Goal: Find specific page/section: Find specific page/section

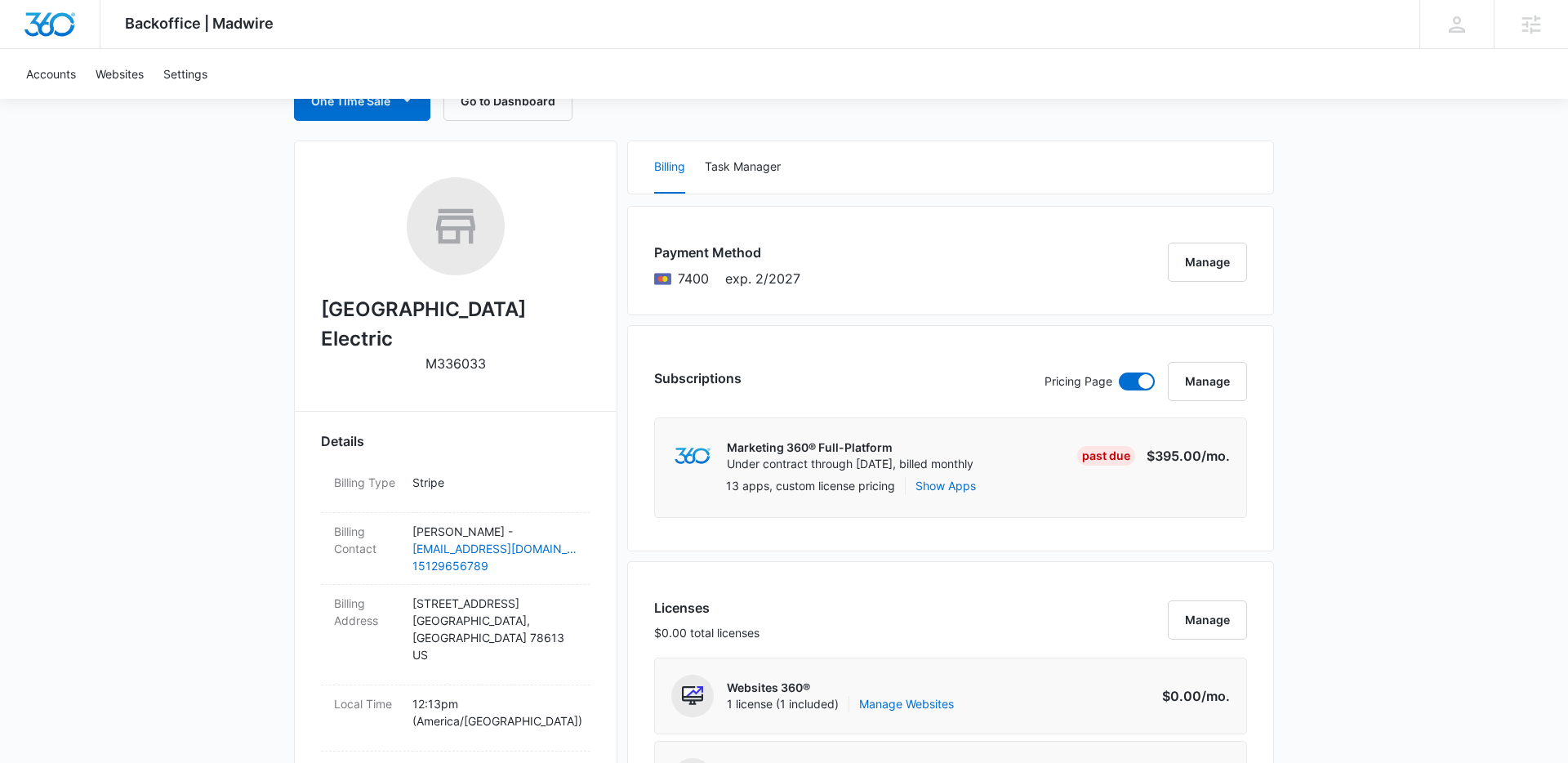
scroll to position [247, 0]
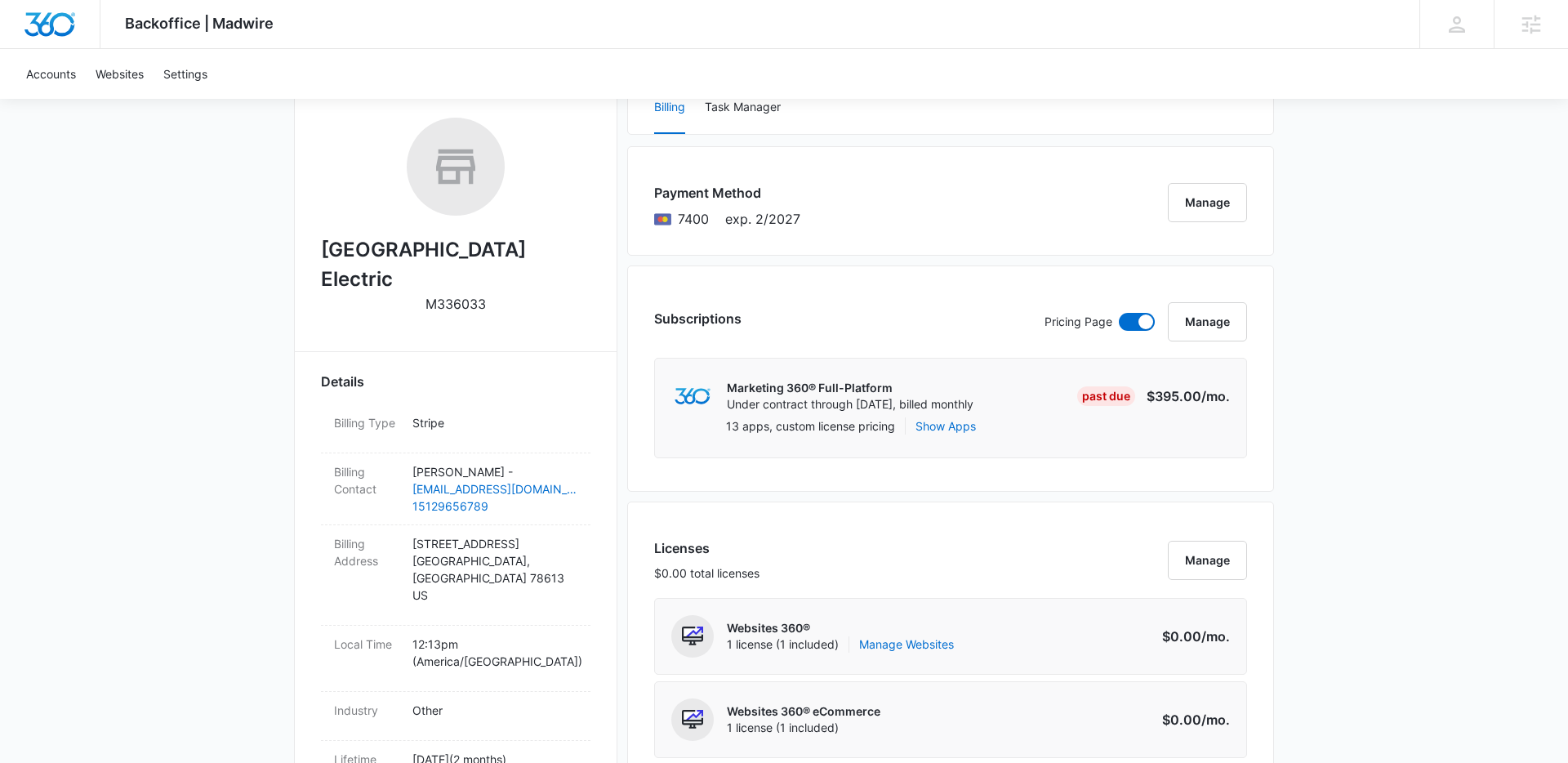
click at [616, 297] on div "Cedar Park Electric M336033 Details Billing Type Stripe Billing Contact Johnny …" at bounding box center [456, 729] width 323 height 1296
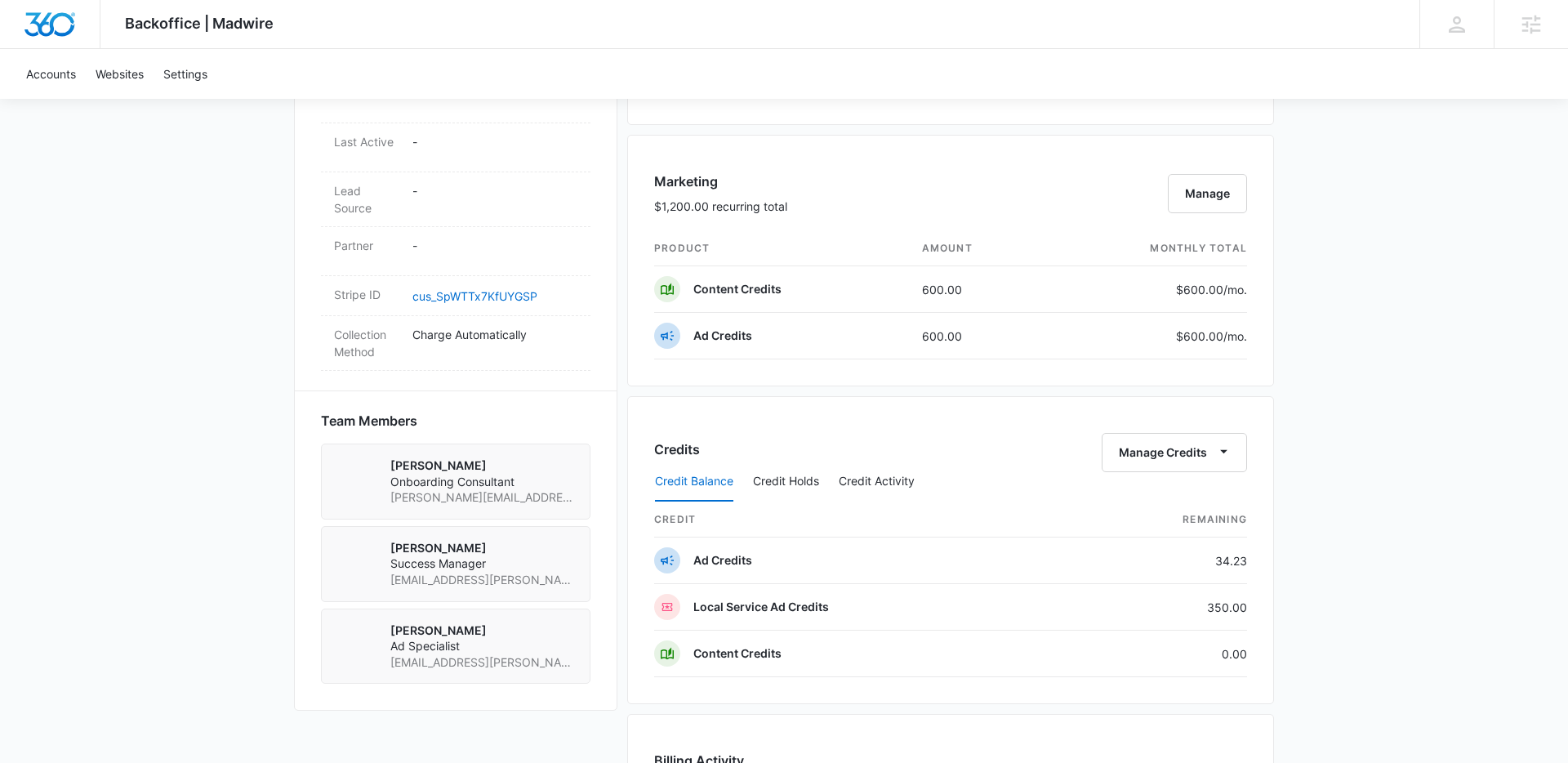
scroll to position [928, 0]
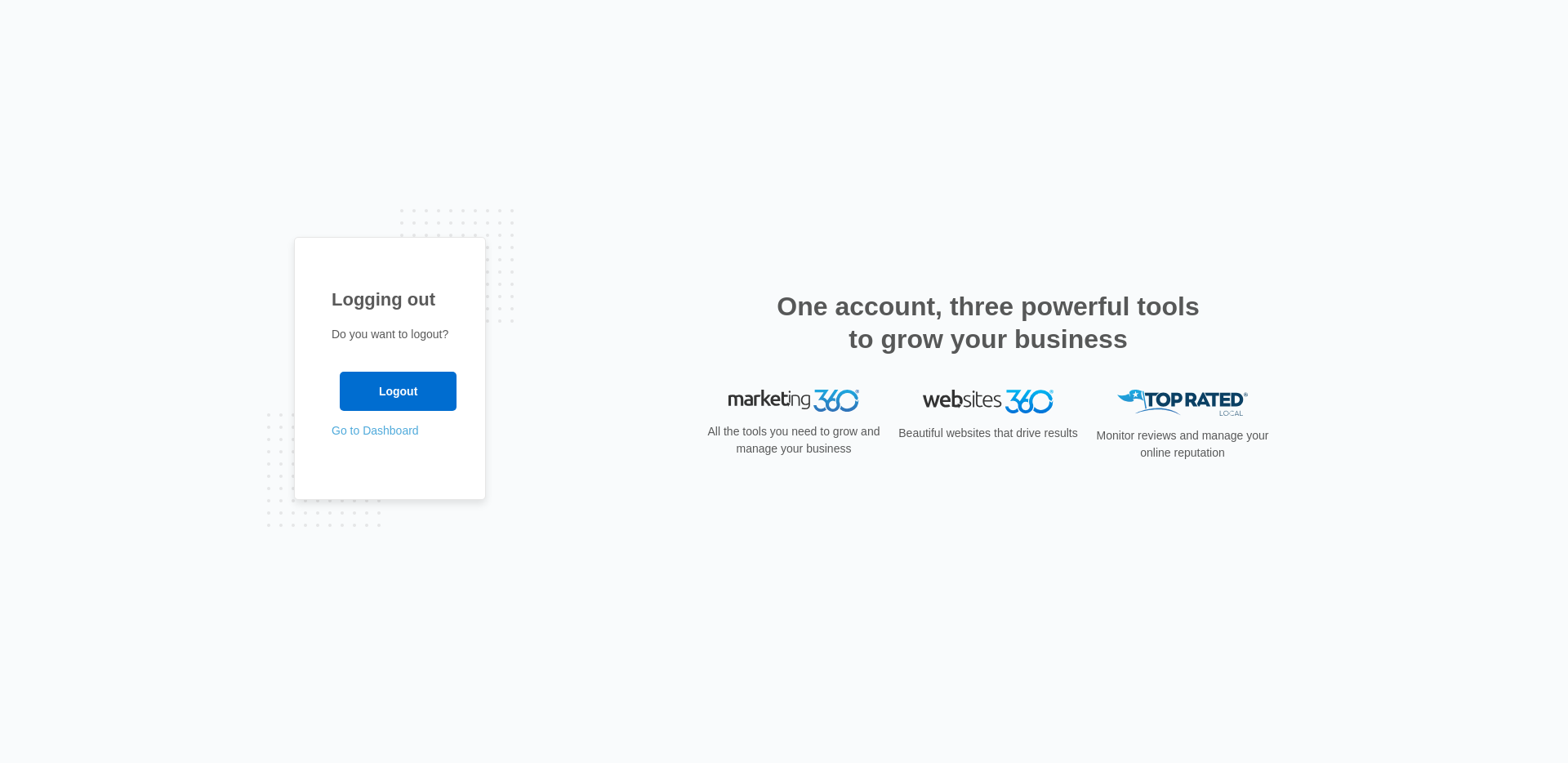
click at [381, 433] on link "Go to Dashboard" at bounding box center [375, 431] width 88 height 13
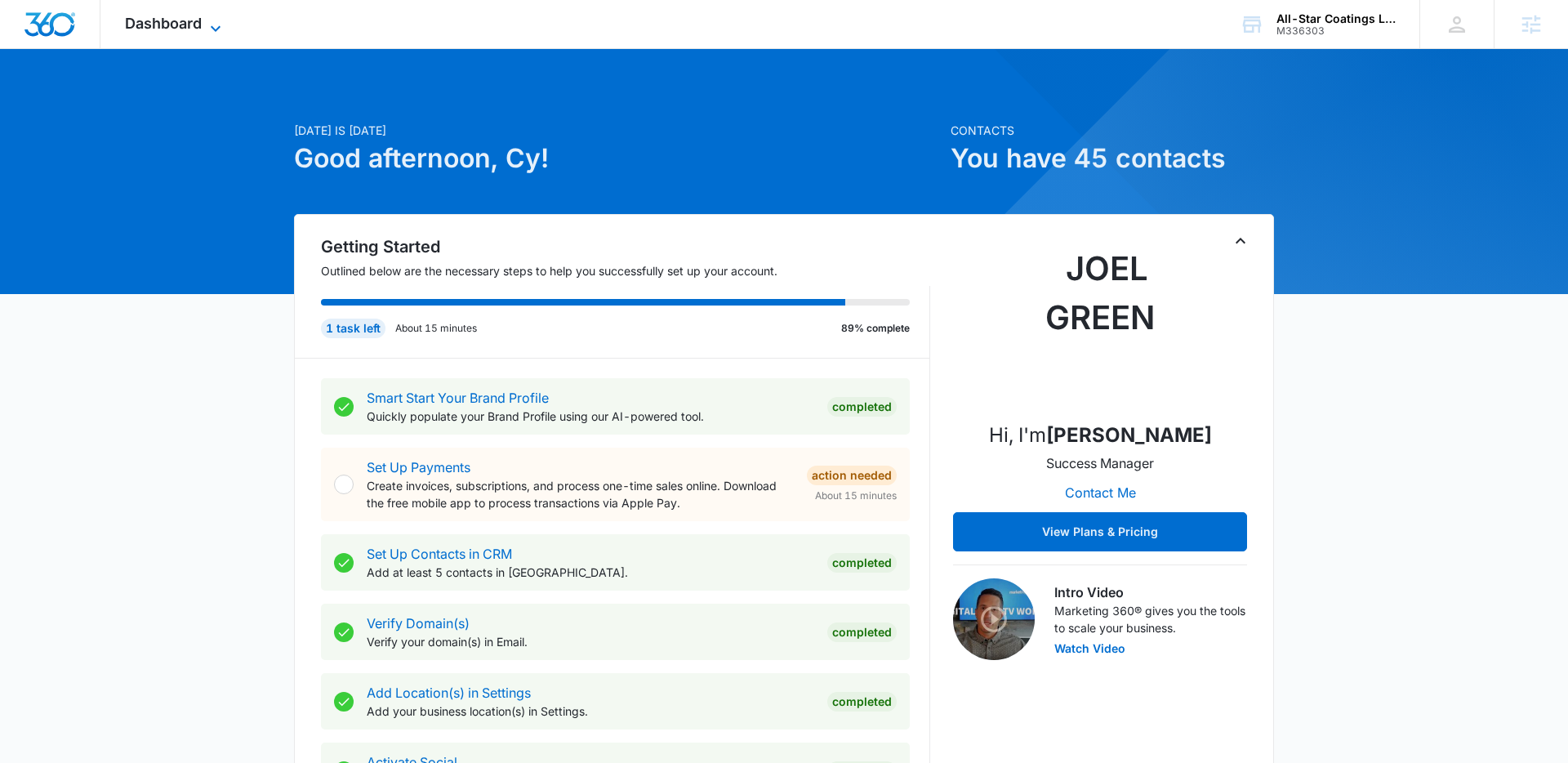
click at [191, 18] on span "Dashboard" at bounding box center [163, 23] width 77 height 17
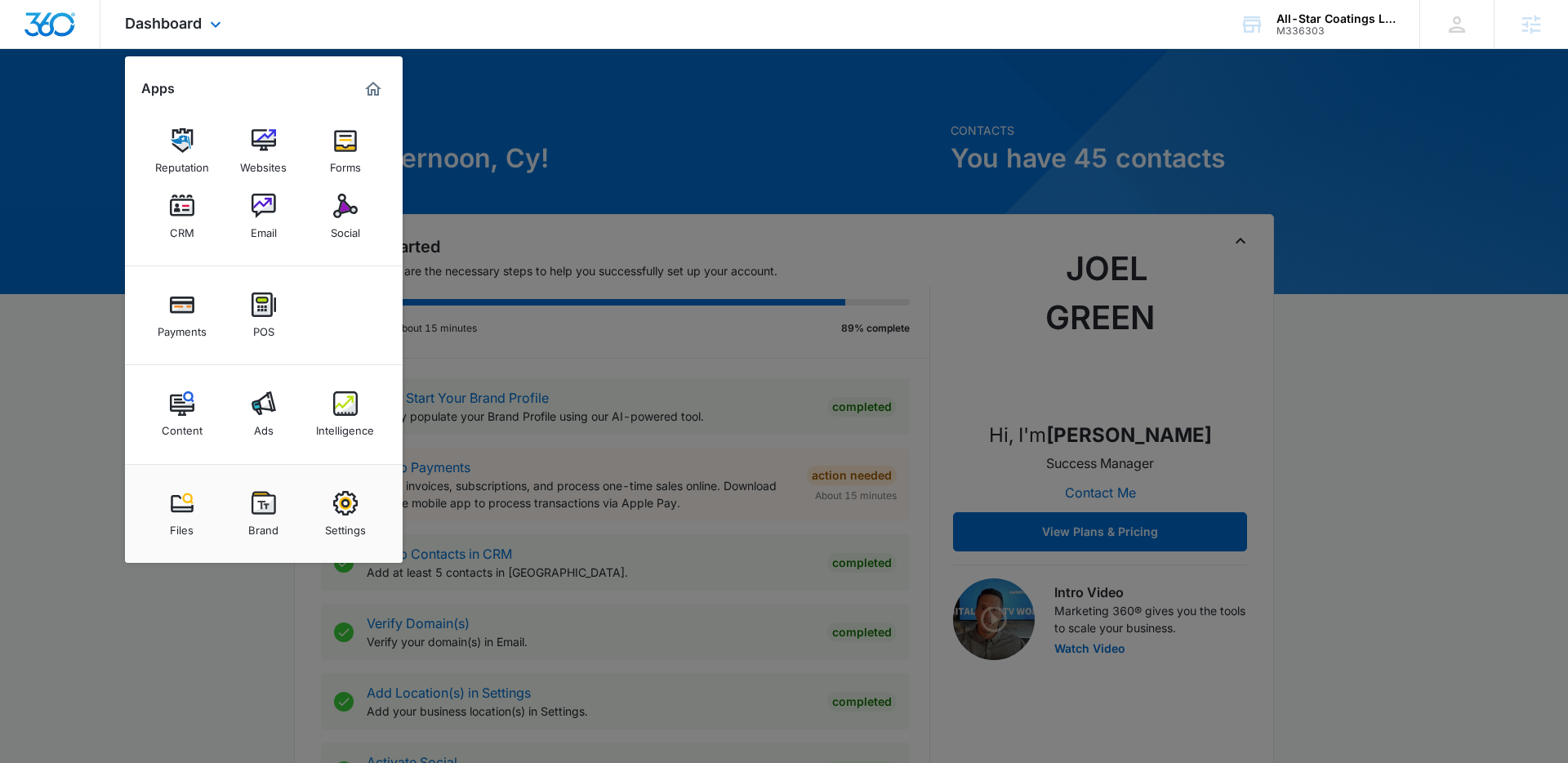
click at [354, 309] on div "Payments POS" at bounding box center [263, 316] width 277 height 99
click at [1346, 21] on div "All-Star Coatings LLC" at bounding box center [1336, 19] width 120 height 13
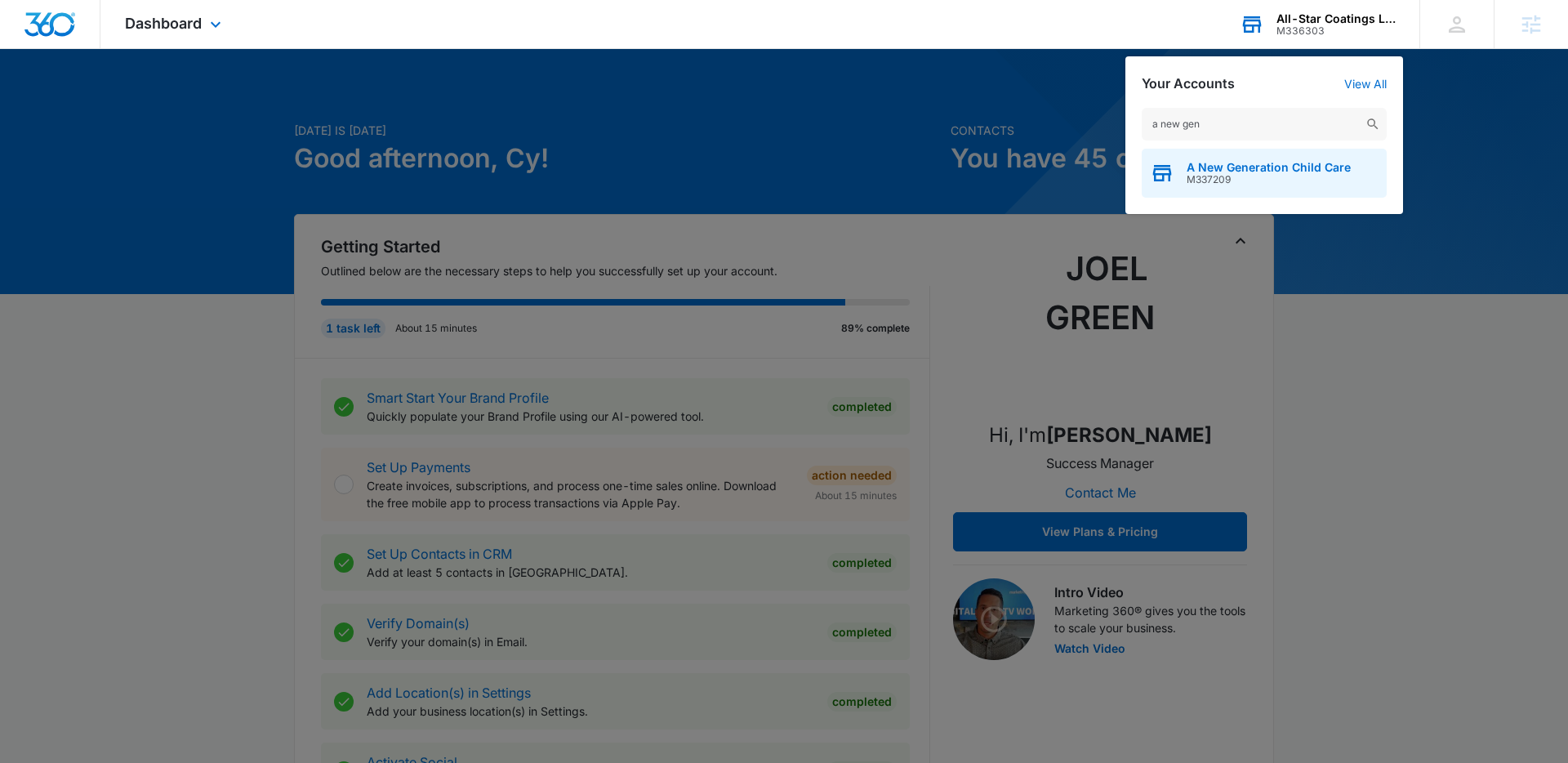
type input "a new gen"
click at [1190, 175] on span "M337209" at bounding box center [1269, 179] width 164 height 11
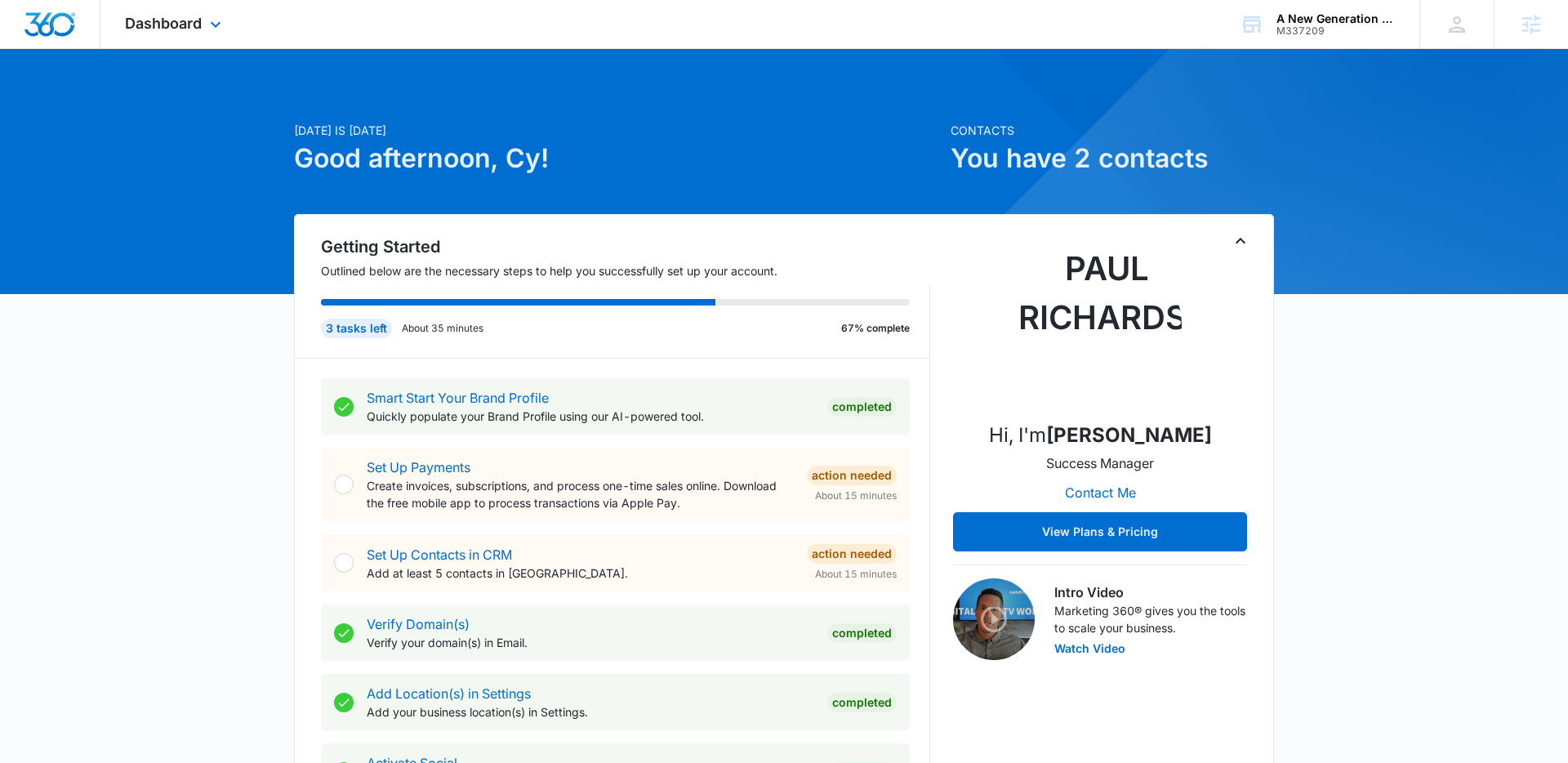
click at [204, 21] on div "Dashboard Apps Reputation Websites Forms CRM Email Social POS Content Ads Intel…" at bounding box center [176, 24] width 149 height 49
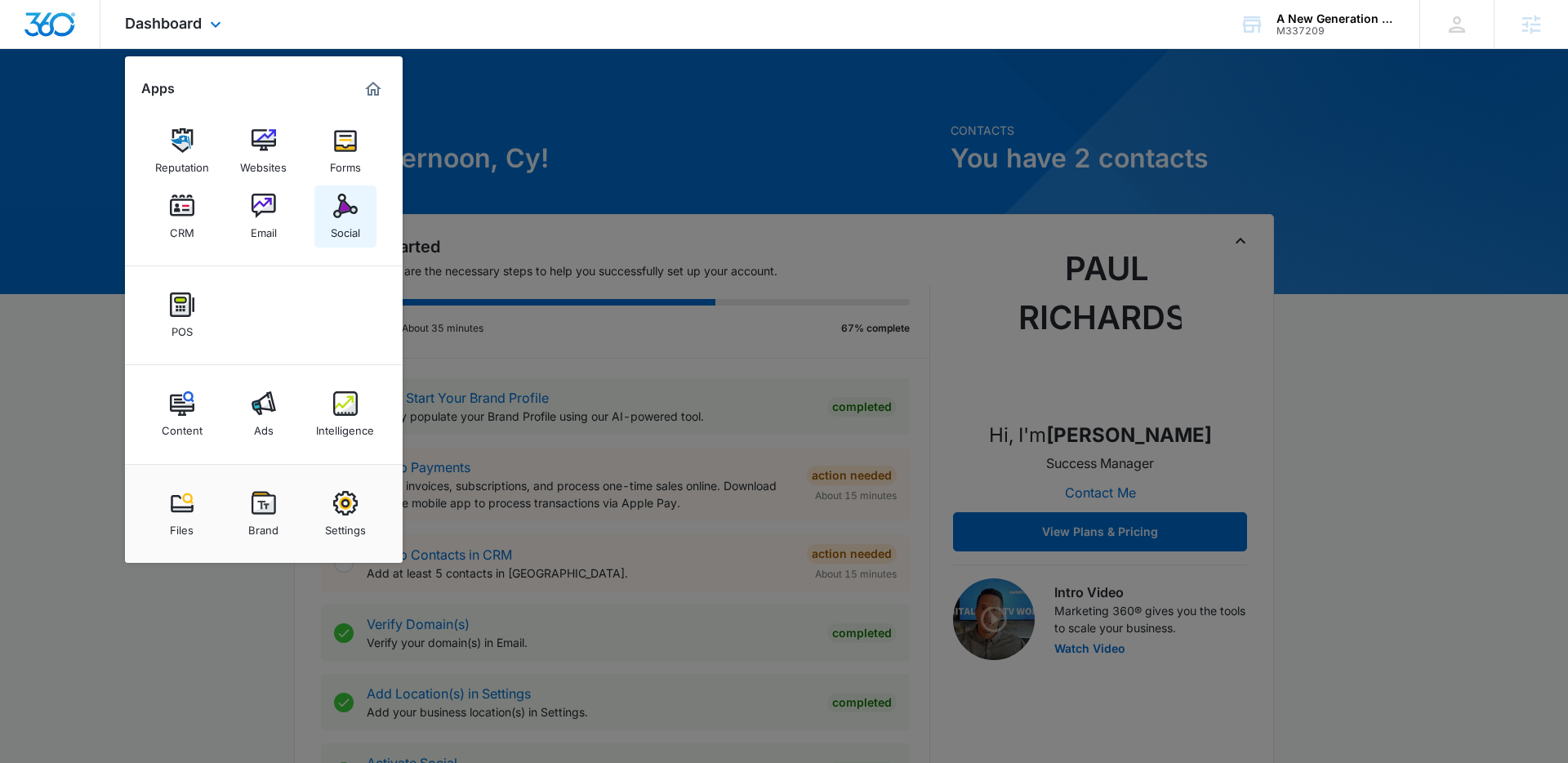
click at [353, 214] on img at bounding box center [346, 205] width 24 height 24
